Goal: Transaction & Acquisition: Subscribe to service/newsletter

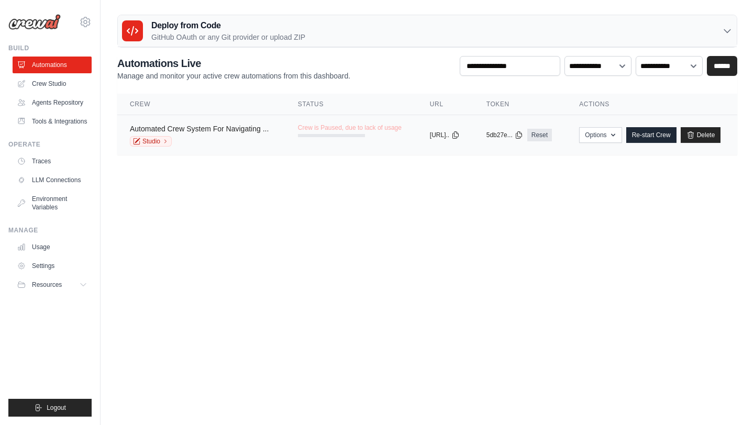
click at [256, 130] on link "Automated Crew System For Navigating ..." at bounding box center [199, 129] width 139 height 8
click at [695, 135] on icon at bounding box center [691, 135] width 8 height 8
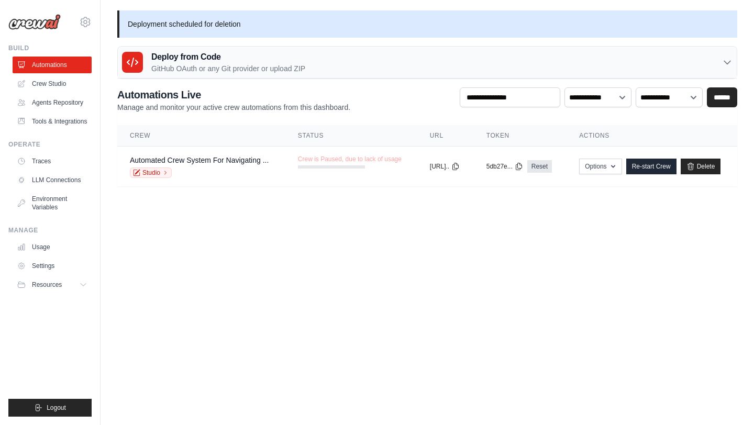
click at [292, 218] on body "[EMAIL_ADDRESS][DOMAIN_NAME] Settings Build Automations" at bounding box center [377, 212] width 754 height 425
click at [42, 267] on link "Settings" at bounding box center [53, 266] width 79 height 17
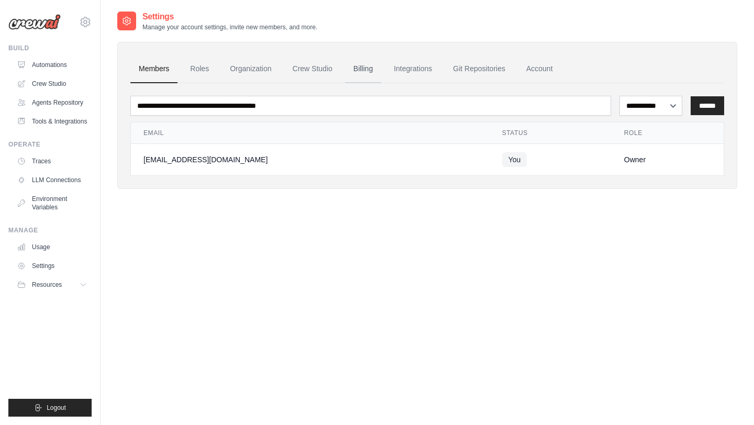
click at [351, 67] on link "Billing" at bounding box center [363, 69] width 36 height 28
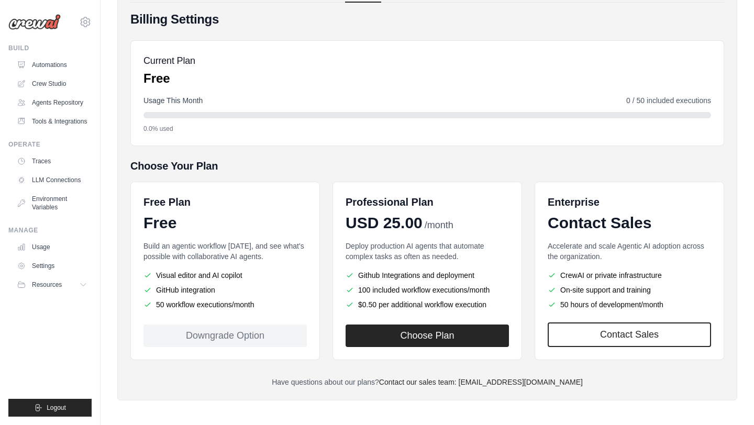
scroll to position [83, 0]
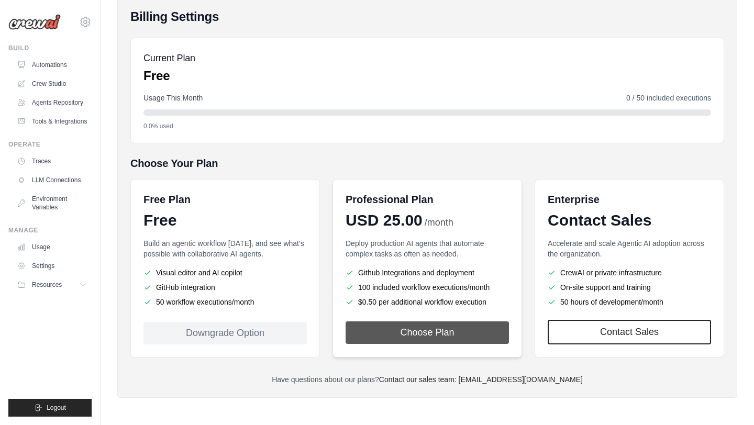
click at [438, 332] on button "Choose Plan" at bounding box center [427, 333] width 163 height 23
